Goal: Contribute content

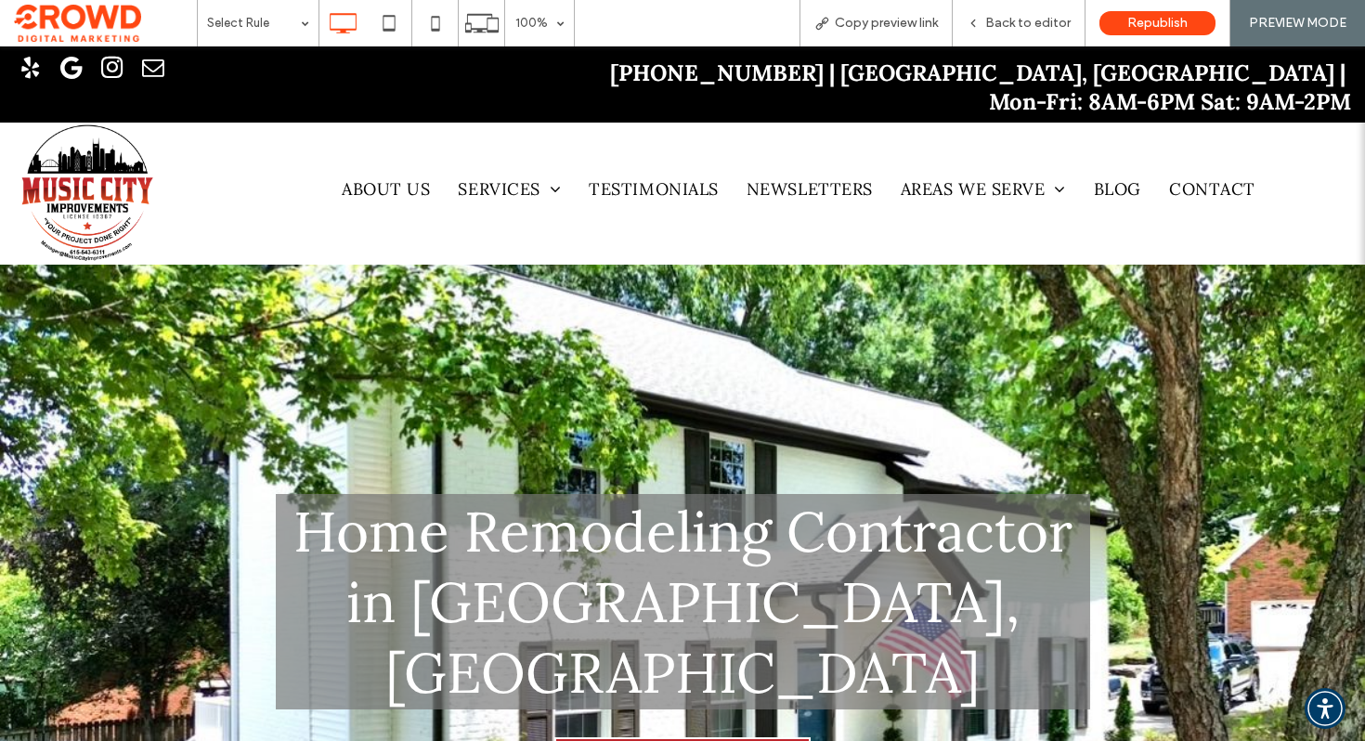
click at [1041, 21] on span "Back to editor" at bounding box center [1027, 23] width 85 height 15
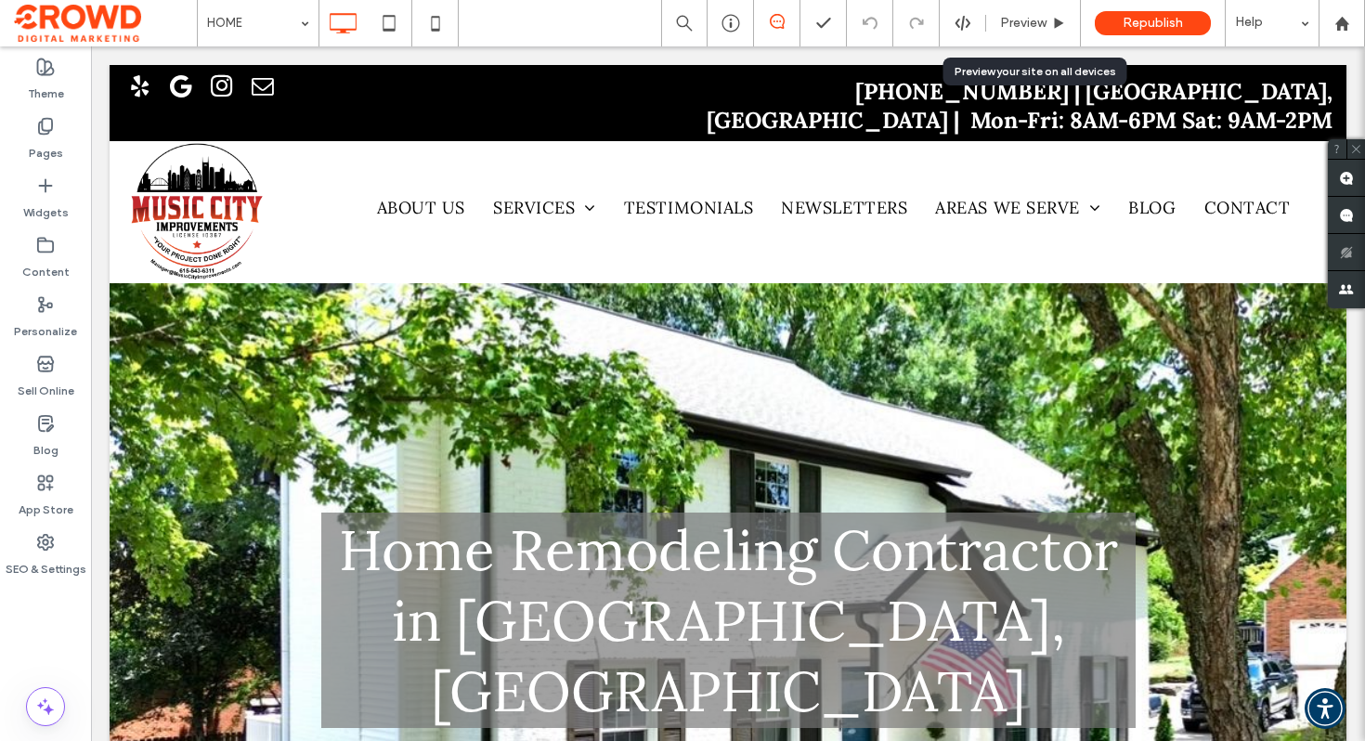
click at [1041, 21] on span "Preview" at bounding box center [1023, 23] width 46 height 15
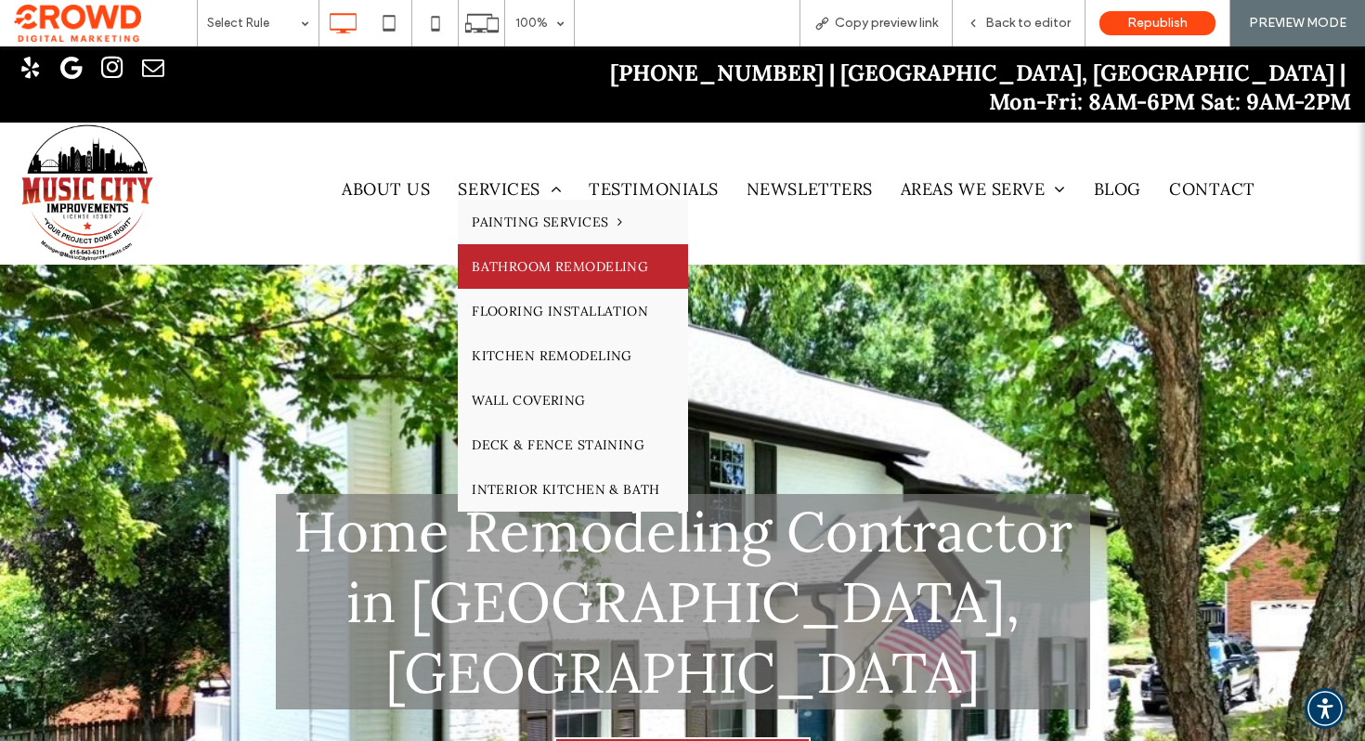
click at [543, 258] on span "BATHROOM REMODELING" at bounding box center [560, 266] width 176 height 17
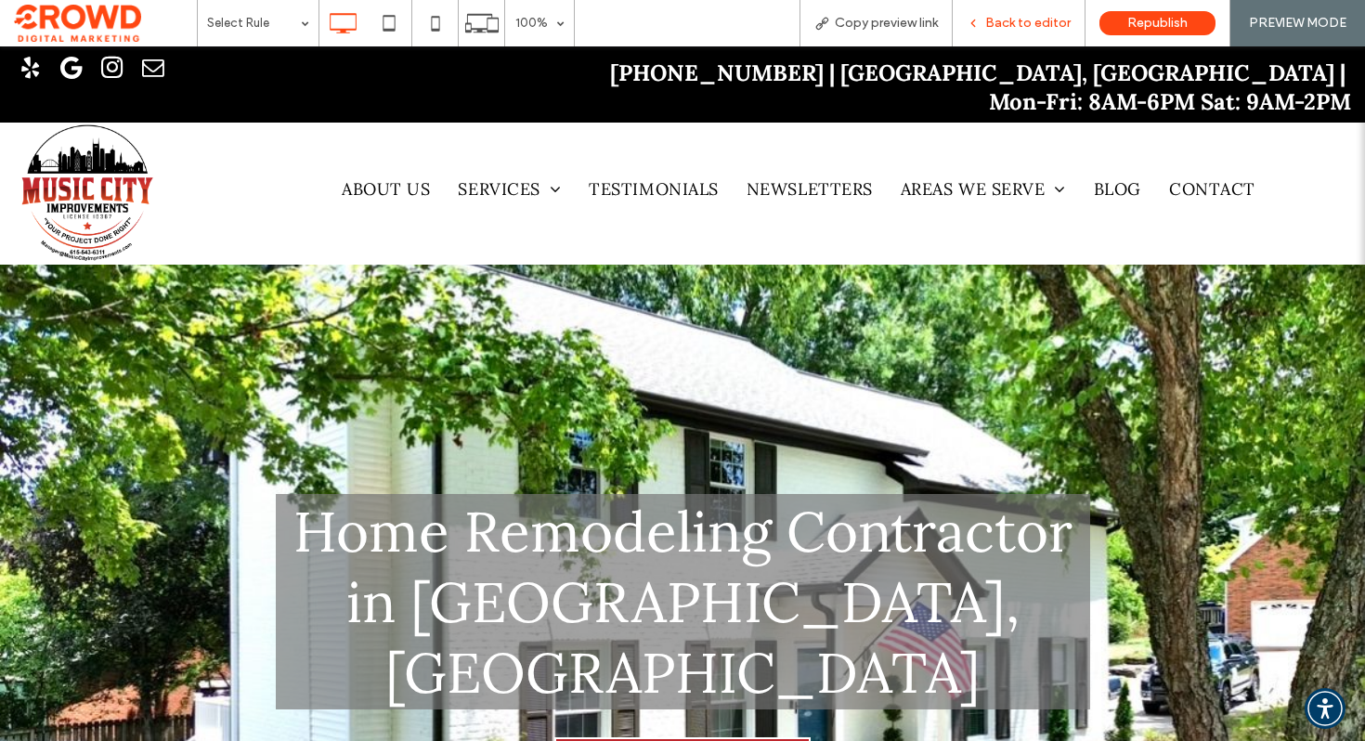
click at [1022, 19] on span "Back to editor" at bounding box center [1027, 23] width 85 height 15
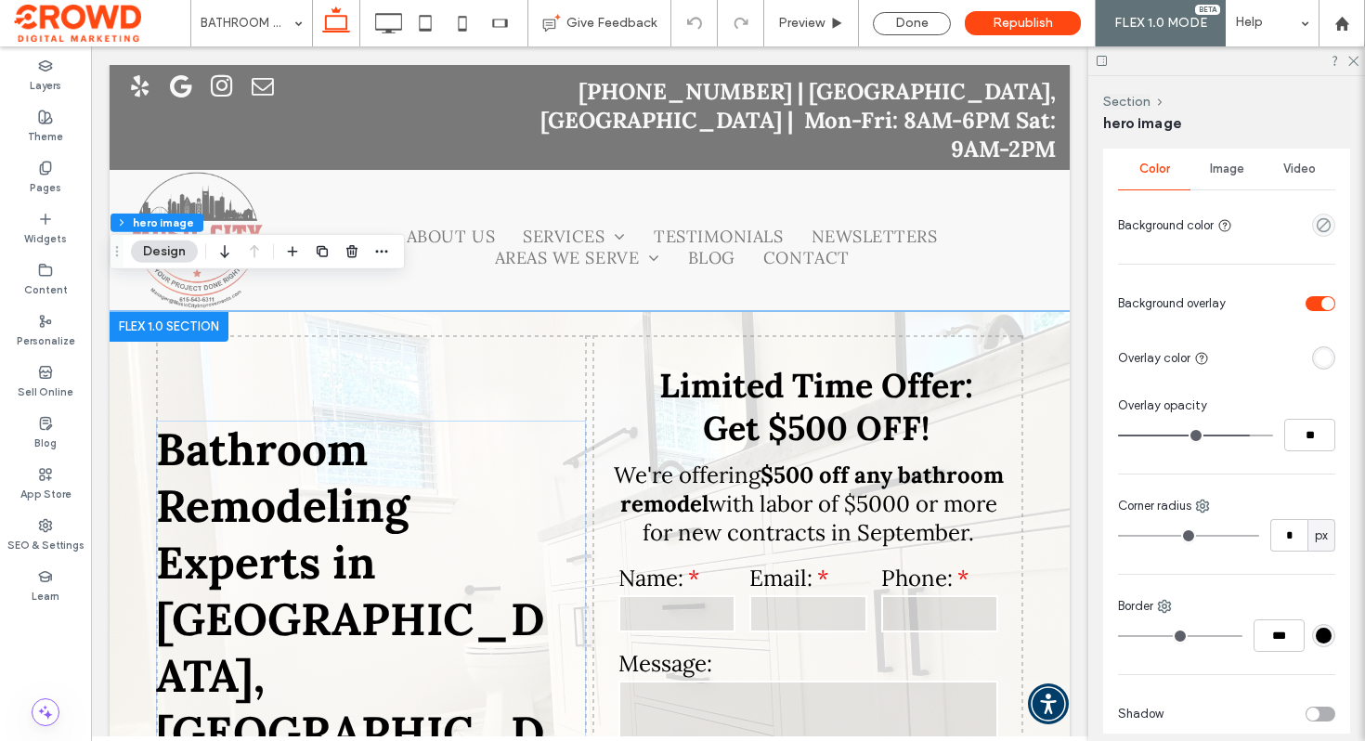
scroll to position [1068, 0]
click at [1221, 170] on span "Image" at bounding box center [1227, 165] width 34 height 15
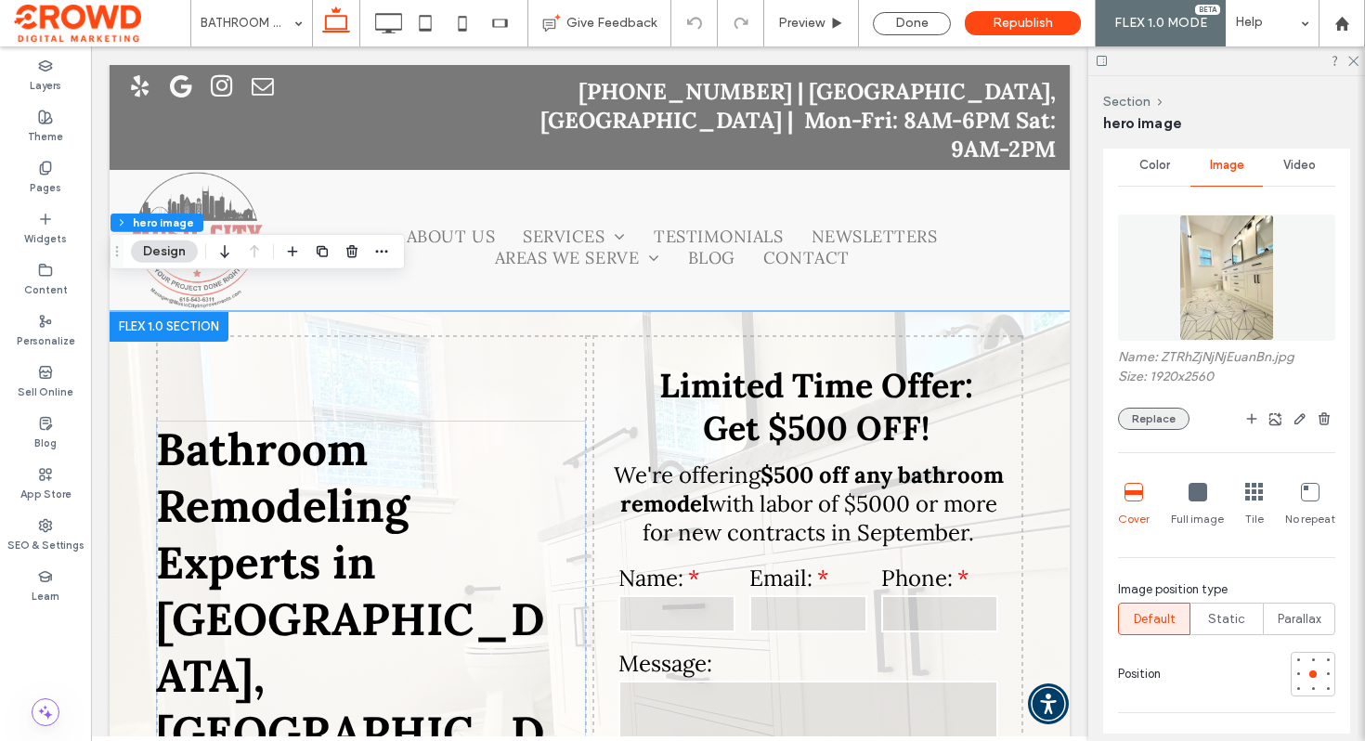
click at [1157, 412] on button "Replace" at bounding box center [1154, 419] width 72 height 22
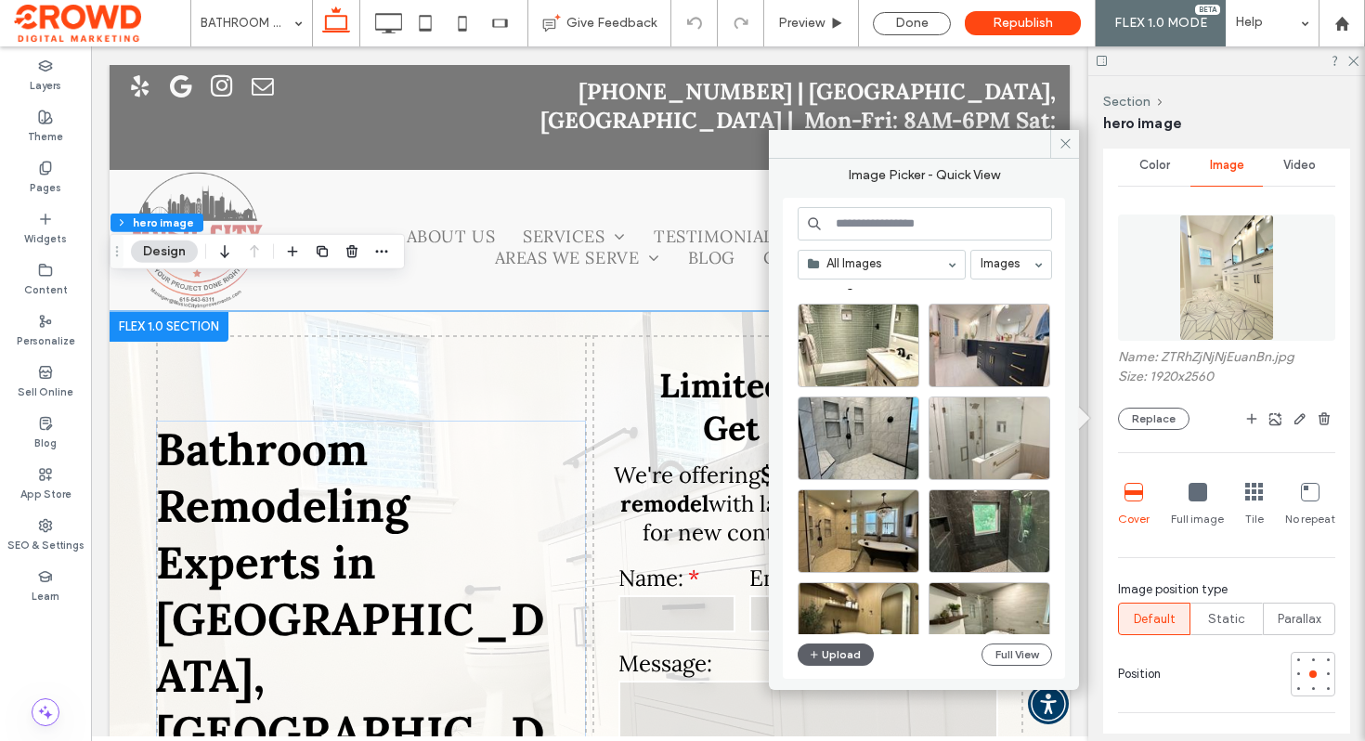
scroll to position [0, 0]
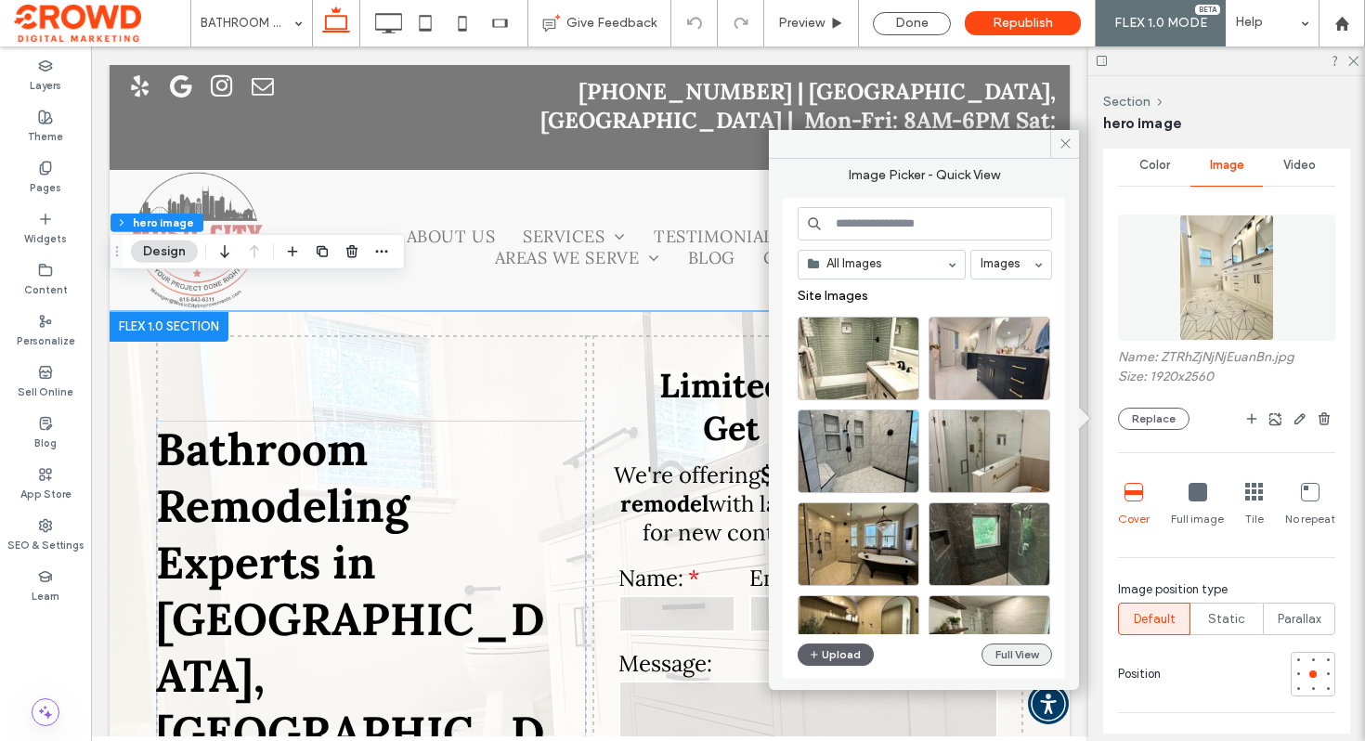
click at [1005, 657] on button "Full View" at bounding box center [1017, 655] width 71 height 22
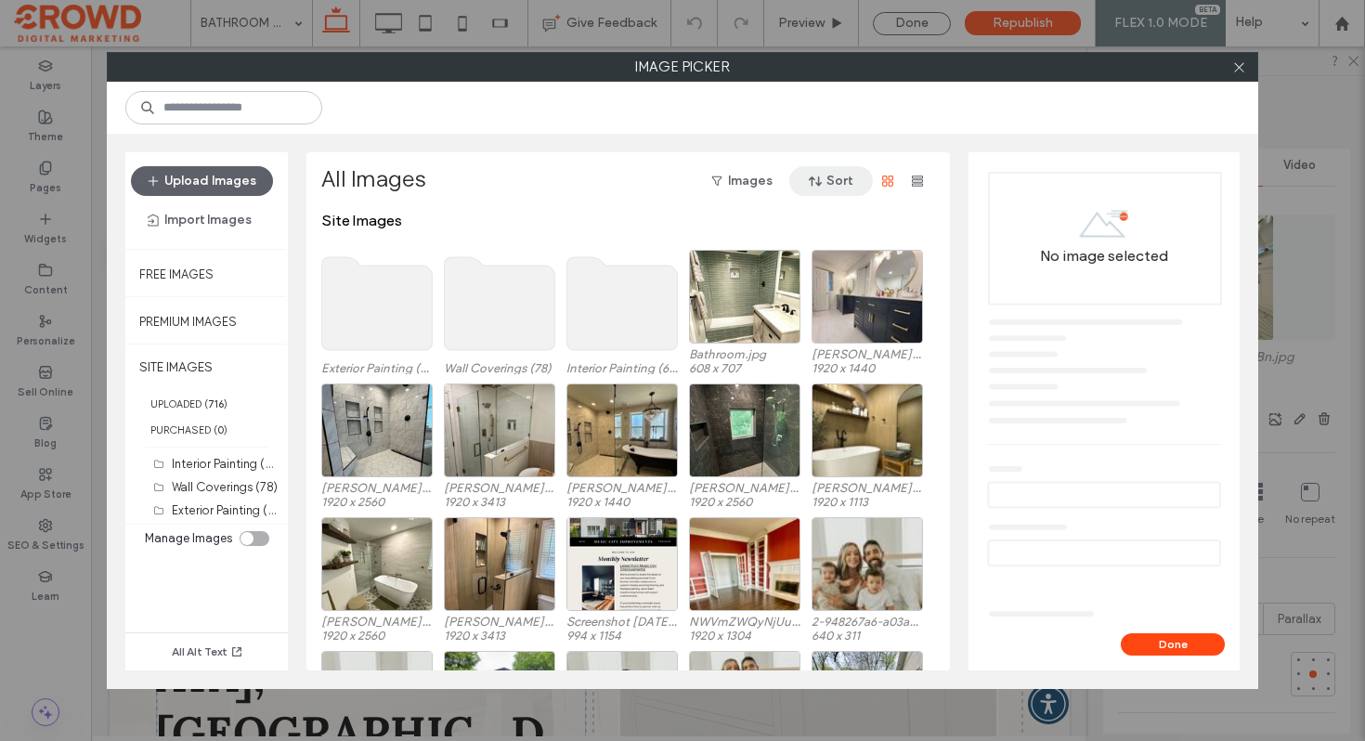
click at [830, 179] on button "Sort" at bounding box center [831, 181] width 84 height 30
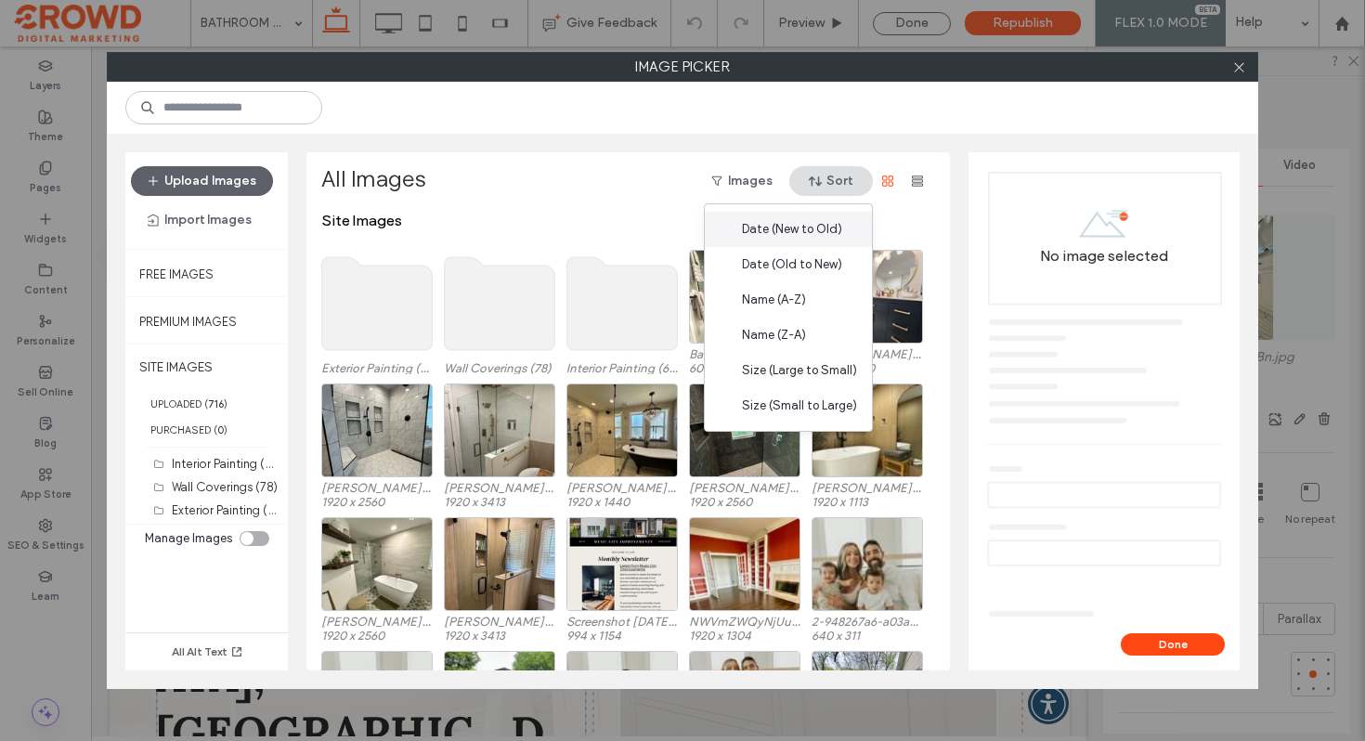
click at [810, 226] on span "Date (New to Old)" at bounding box center [792, 229] width 100 height 19
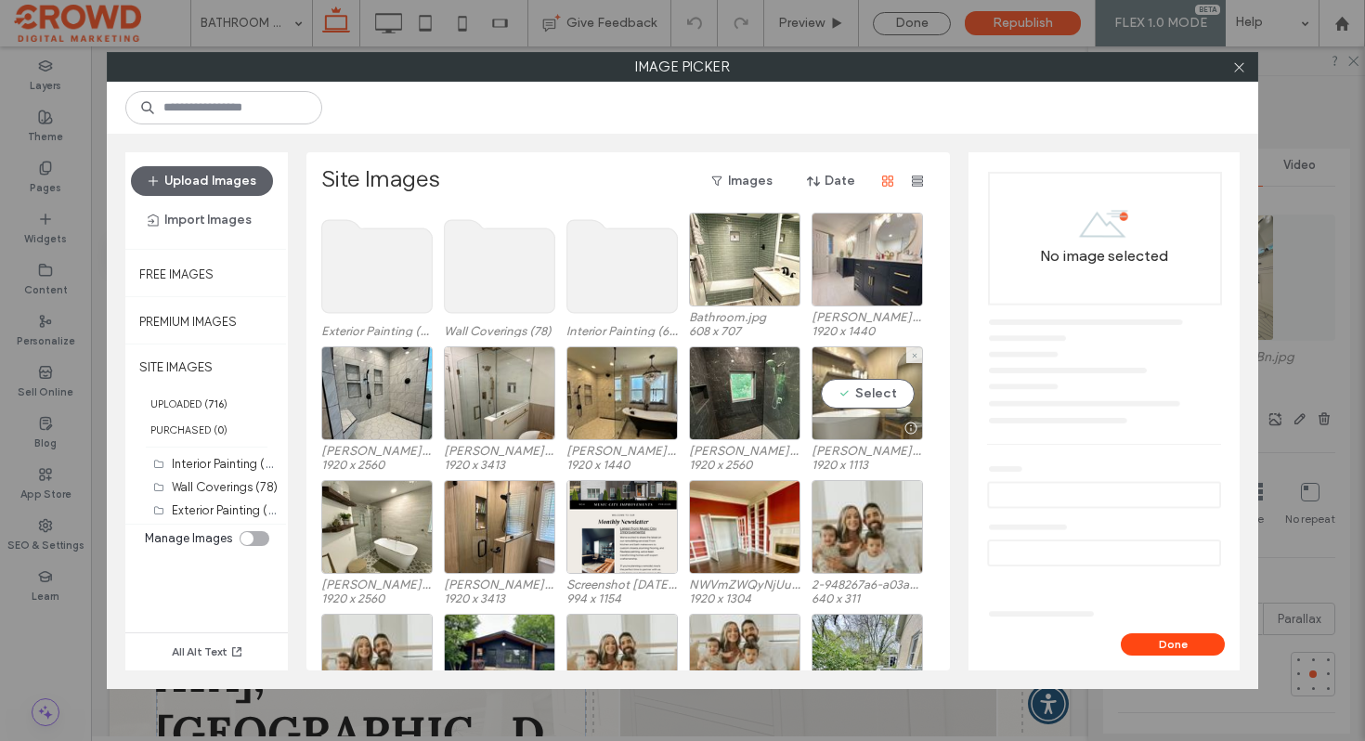
click at [909, 383] on div "Select" at bounding box center [867, 393] width 111 height 94
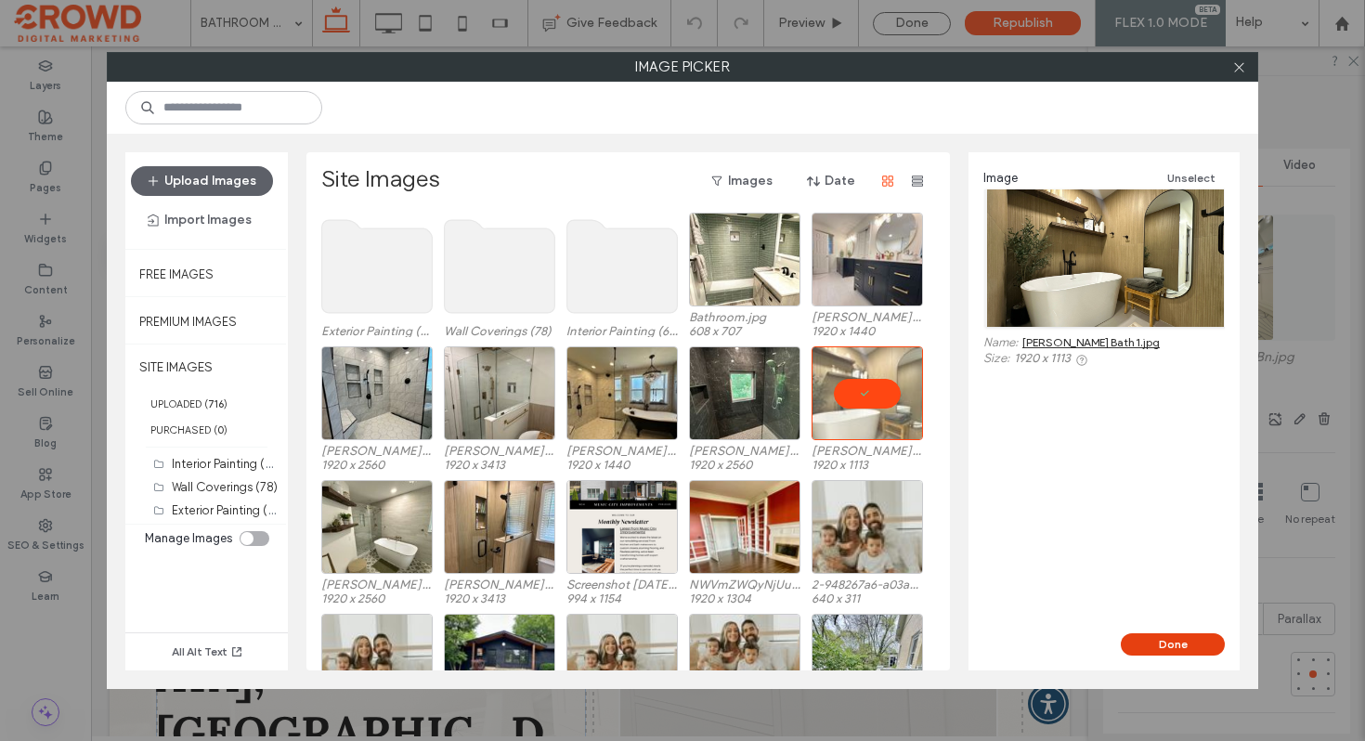
click at [1179, 652] on button "Done" at bounding box center [1173, 644] width 104 height 22
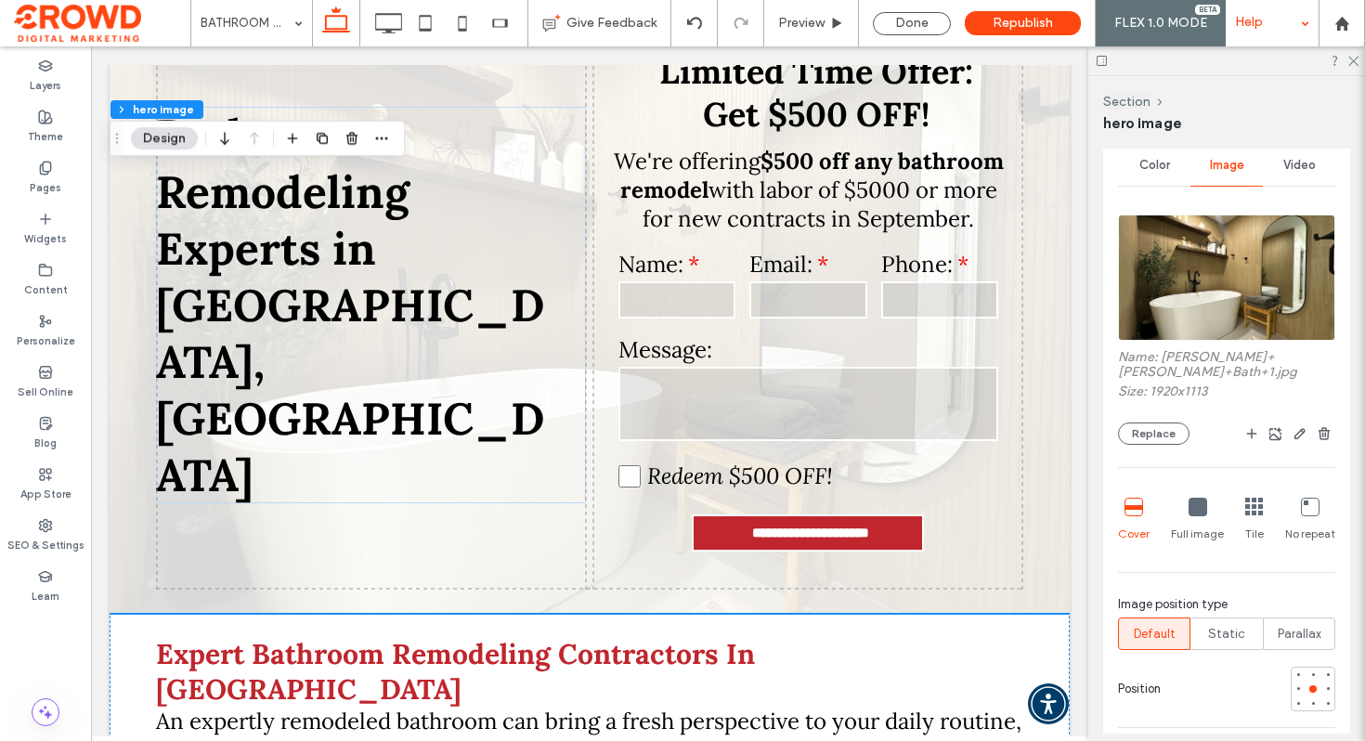
click at [1352, 60] on icon at bounding box center [1353, 60] width 12 height 12
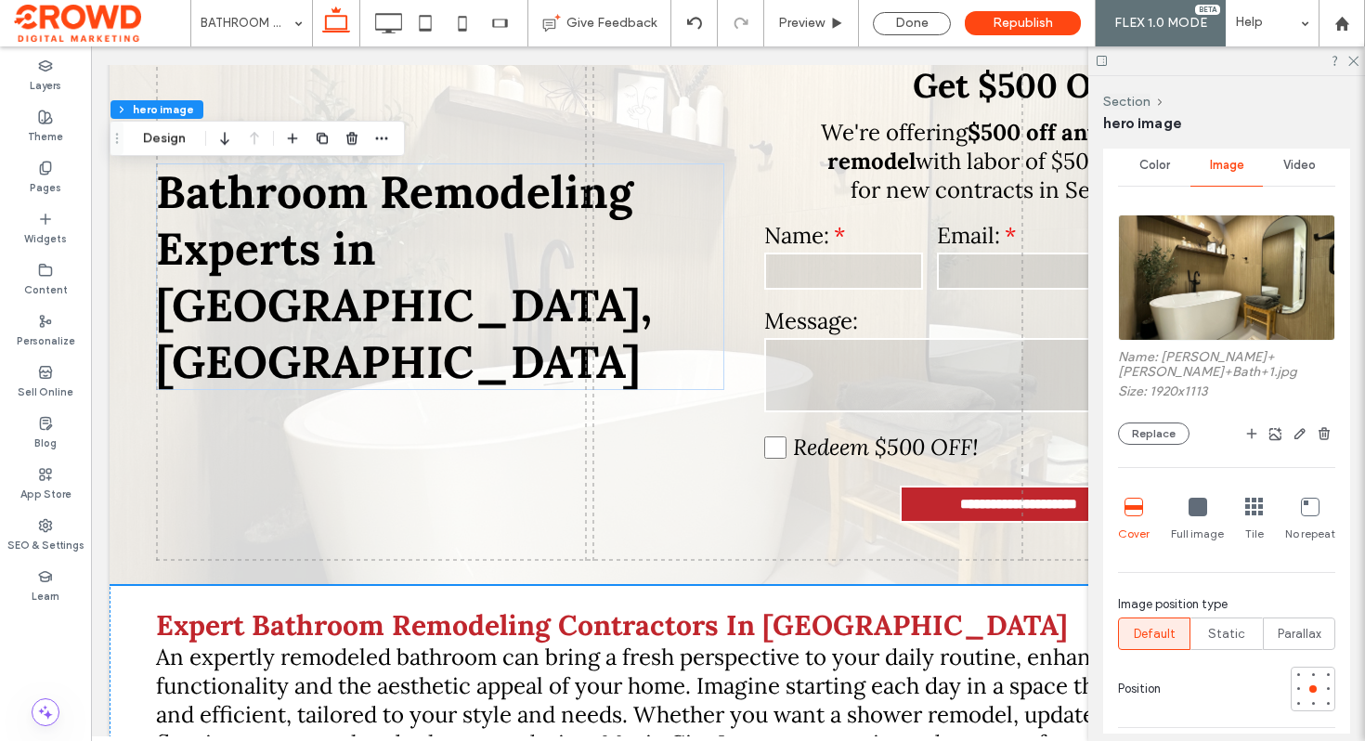
scroll to position [285, 0]
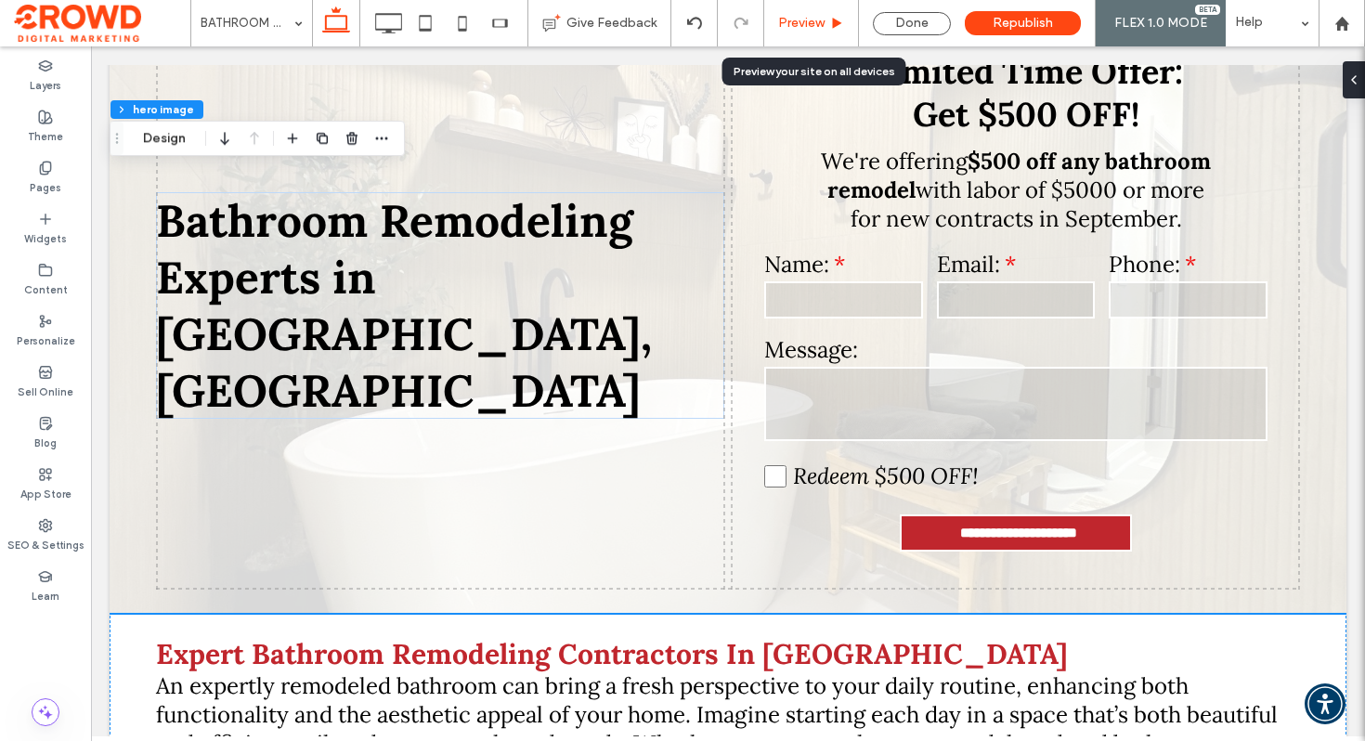
click at [823, 18] on span "Preview" at bounding box center [801, 23] width 46 height 15
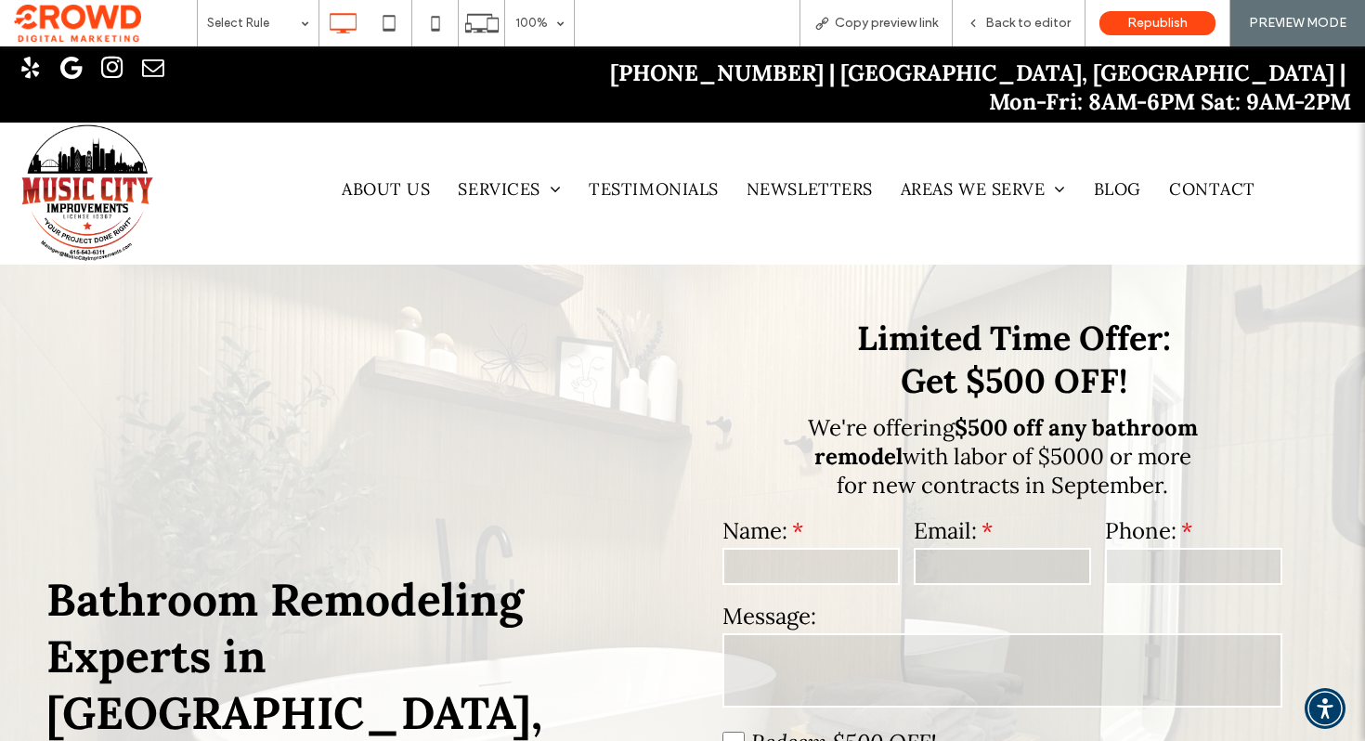
click at [98, 155] on img at bounding box center [85, 194] width 143 height 142
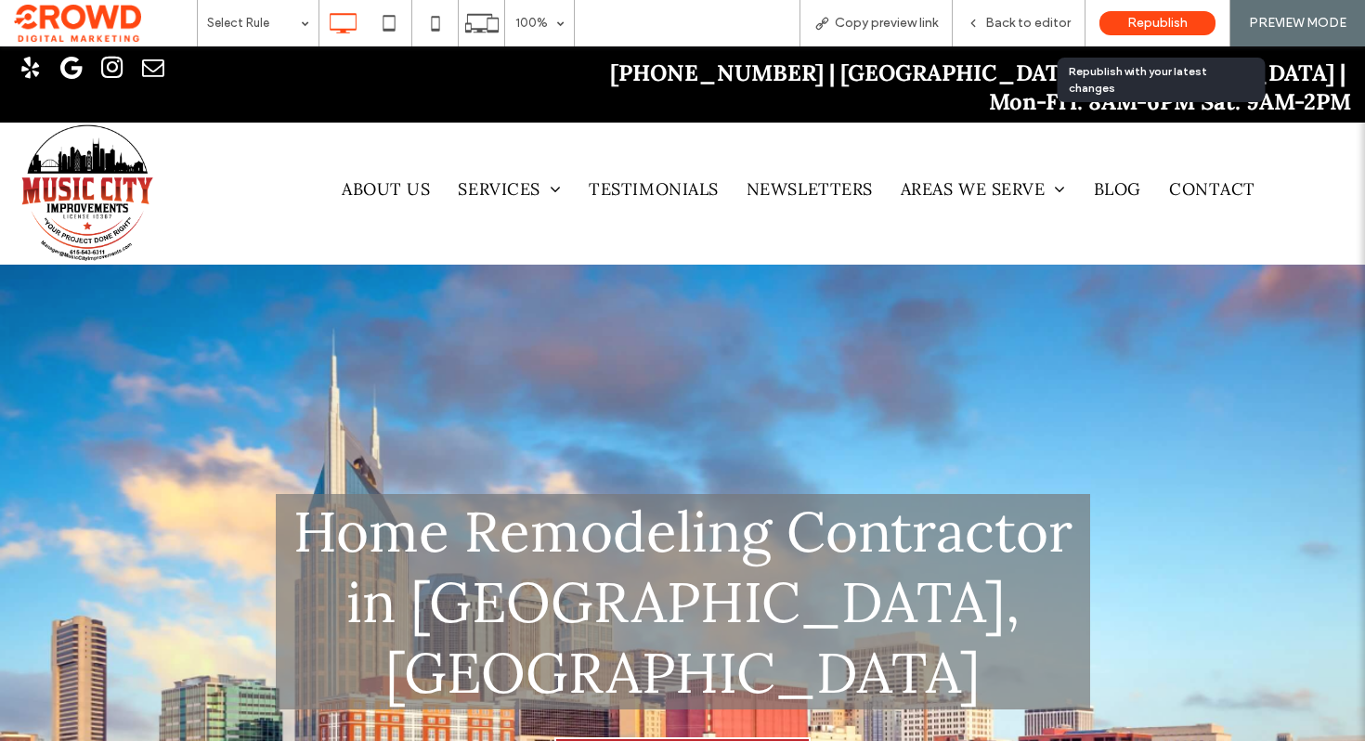
click at [1185, 13] on div "Republish" at bounding box center [1158, 23] width 116 height 24
